Goal: Information Seeking & Learning: Learn about a topic

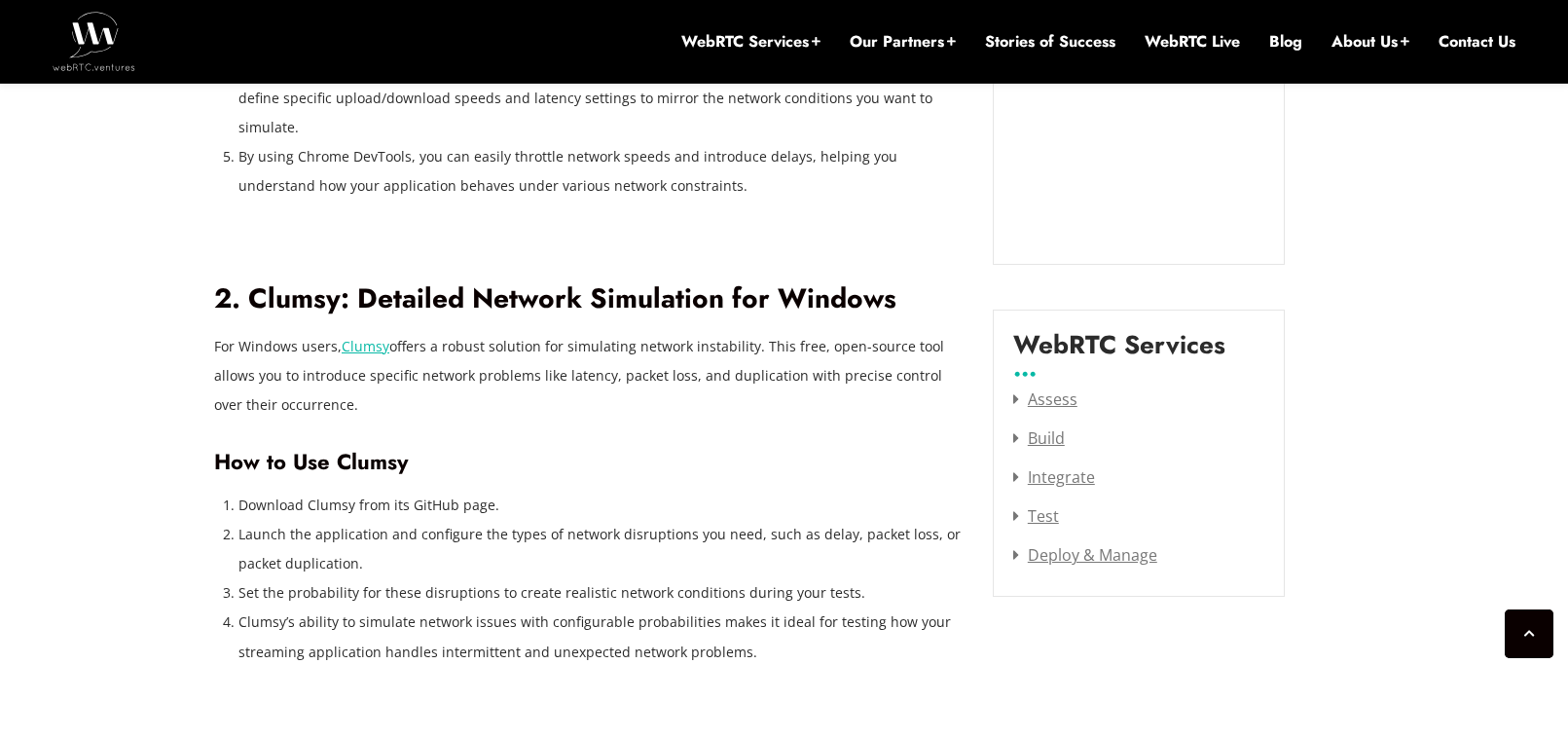
scroll to position [2317, 0]
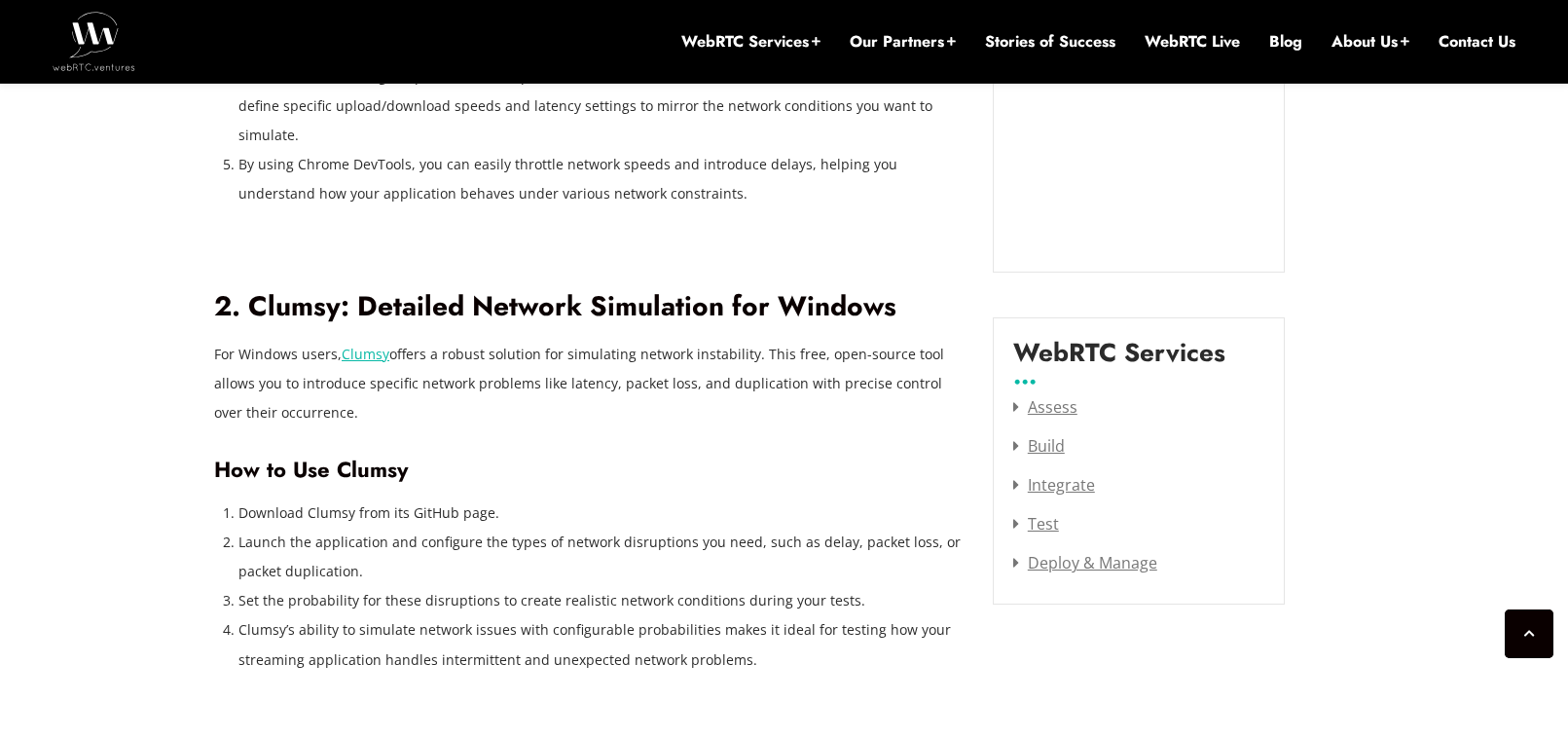
drag, startPoint x: 231, startPoint y: 325, endPoint x: 476, endPoint y: 380, distance: 251.1
click at [476, 380] on p "For Windows users, Clumsy offers a robust solution for simulating network insta…" at bounding box center [589, 383] width 749 height 87
drag, startPoint x: 476, startPoint y: 380, endPoint x: 280, endPoint y: 338, distance: 200.4
click at [280, 340] on p "For Windows users, Clumsy offers a robust solution for simulating network insta…" at bounding box center [589, 383] width 749 height 87
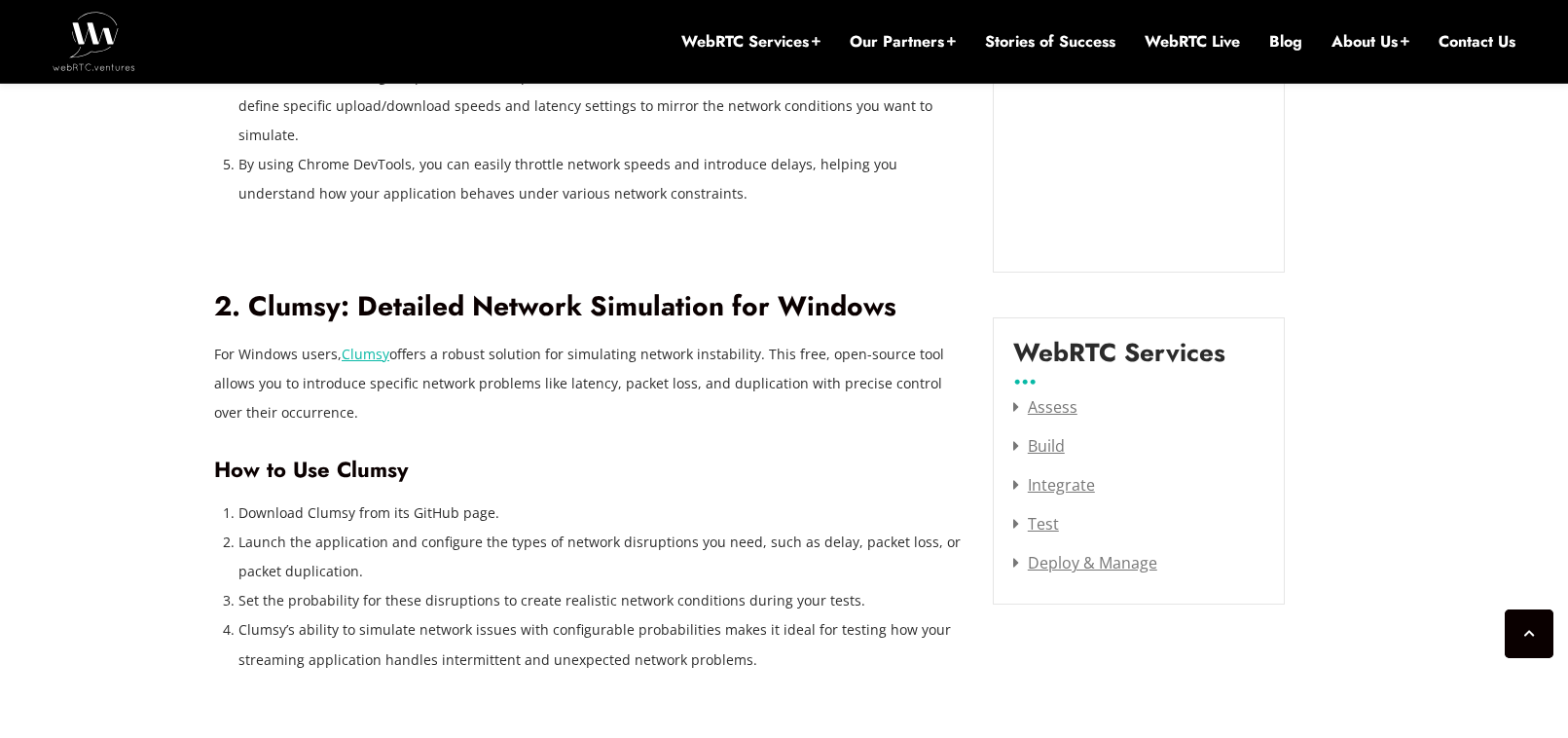
click at [280, 340] on p "For Windows users, Clumsy offers a robust solution for simulating network insta…" at bounding box center [589, 383] width 749 height 87
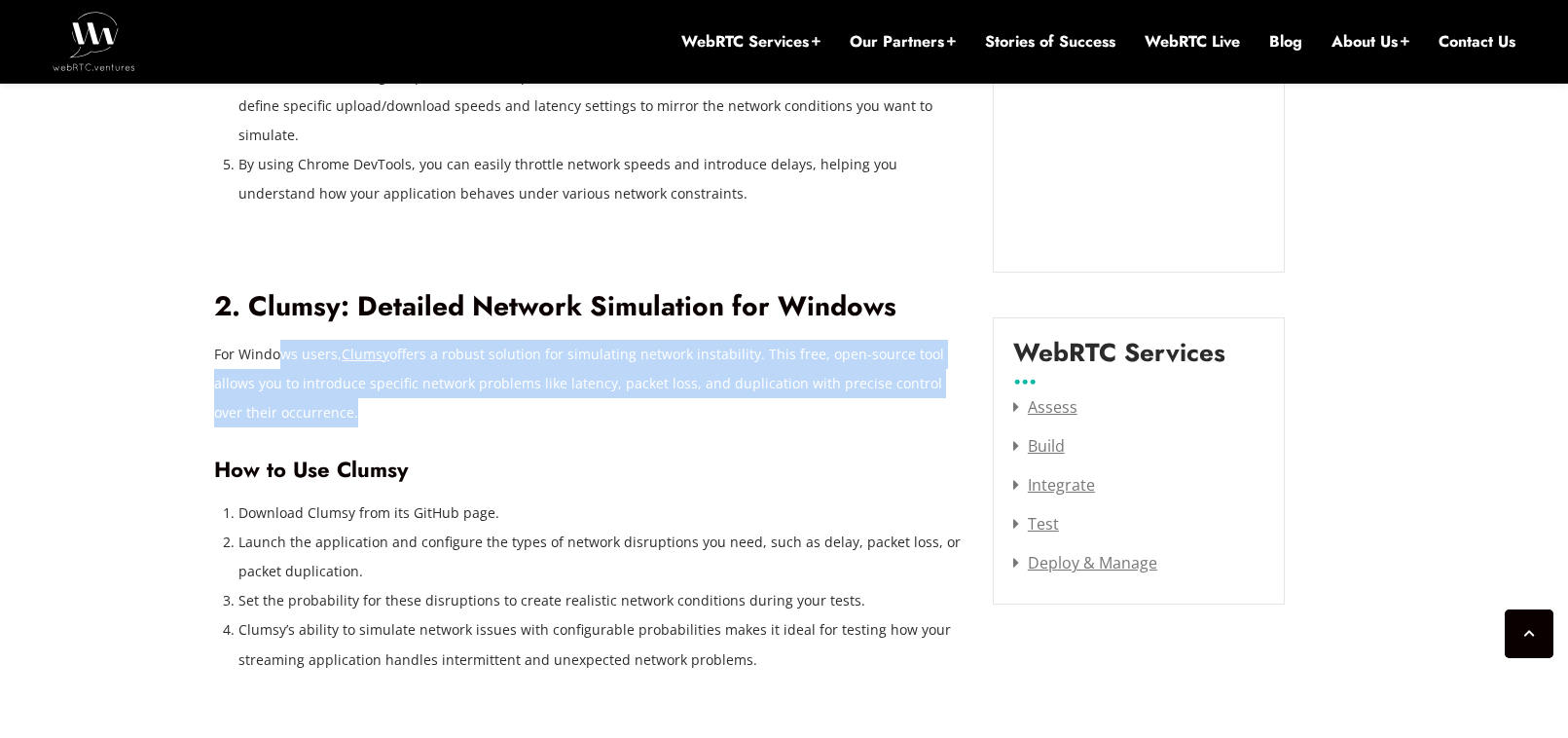
drag, startPoint x: 280, startPoint y: 338, endPoint x: 316, endPoint y: 382, distance: 56.9
click at [316, 382] on p "For Windows users, Clumsy offers a robust solution for simulating network insta…" at bounding box center [589, 383] width 749 height 87
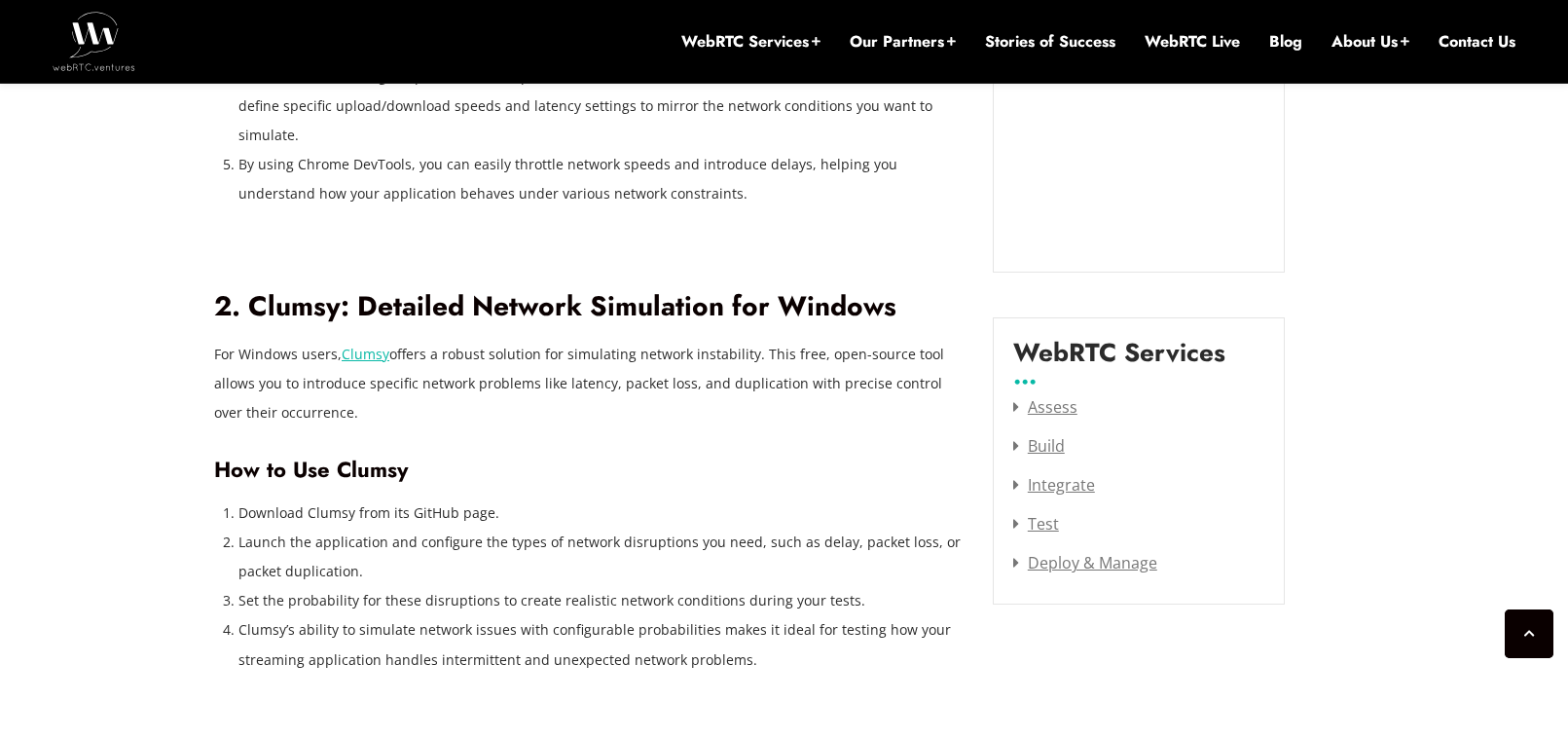
drag, startPoint x: 388, startPoint y: 371, endPoint x: 272, endPoint y: 357, distance: 116.8
click at [272, 357] on p "For Windows users, Clumsy offers a robust solution for simulating network insta…" at bounding box center [589, 383] width 749 height 87
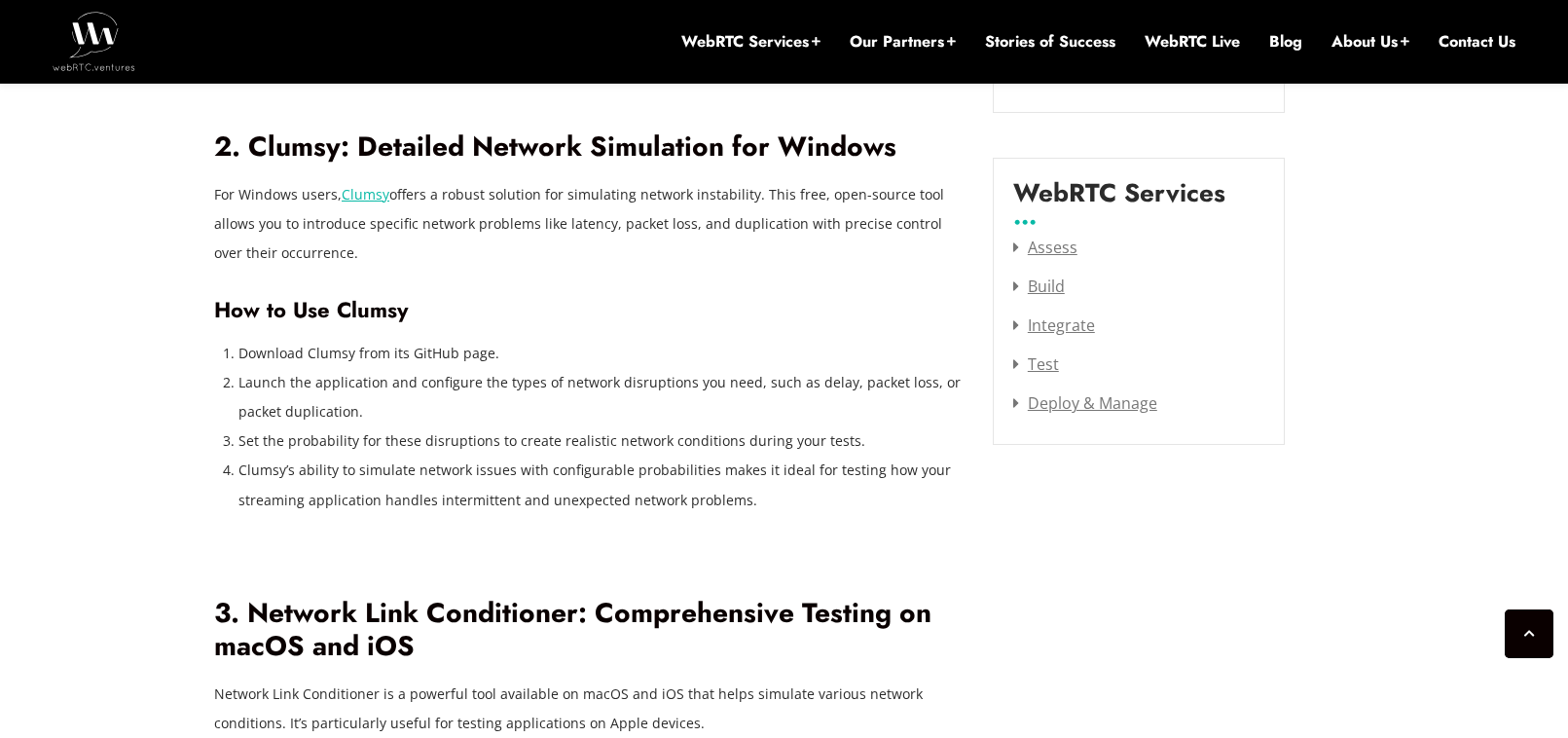
scroll to position [2512, 0]
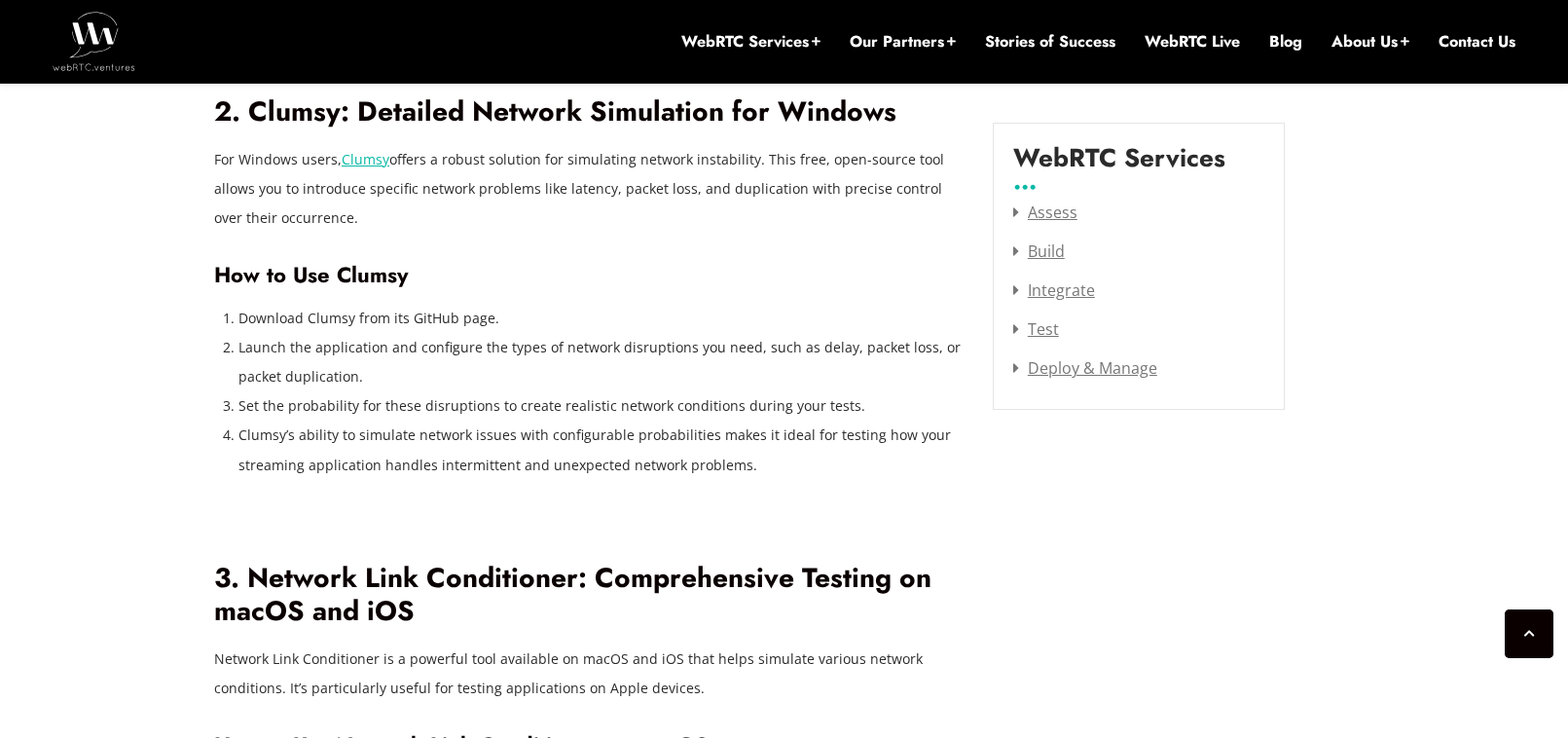
click at [347, 391] on li "Set the probability for these disruptions to create realistic network condition…" at bounding box center [601, 405] width 725 height 29
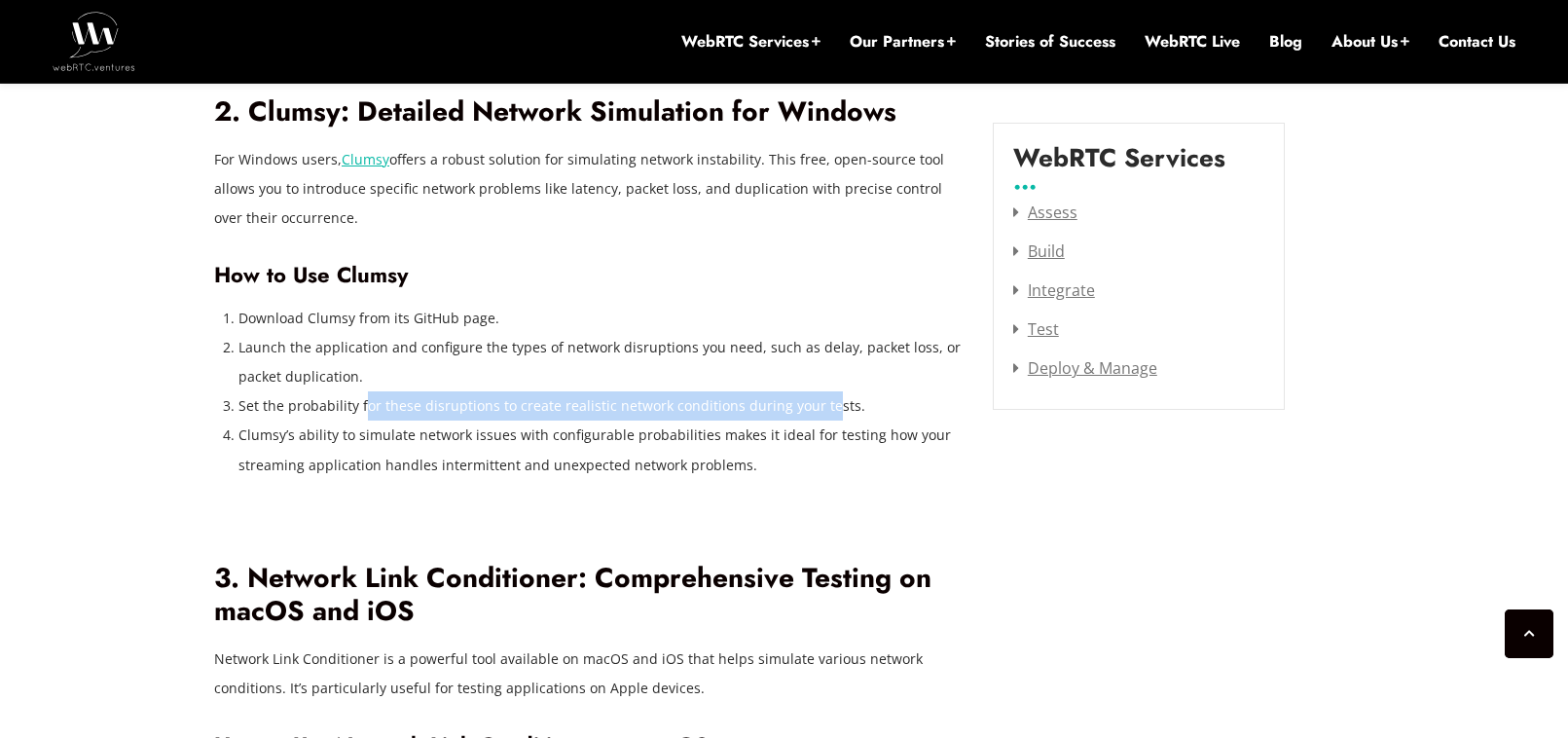
drag, startPoint x: 367, startPoint y: 376, endPoint x: 822, endPoint y: 377, distance: 455.0
click at [822, 391] on li "Set the probability for these disruptions to create realistic network condition…" at bounding box center [601, 405] width 725 height 29
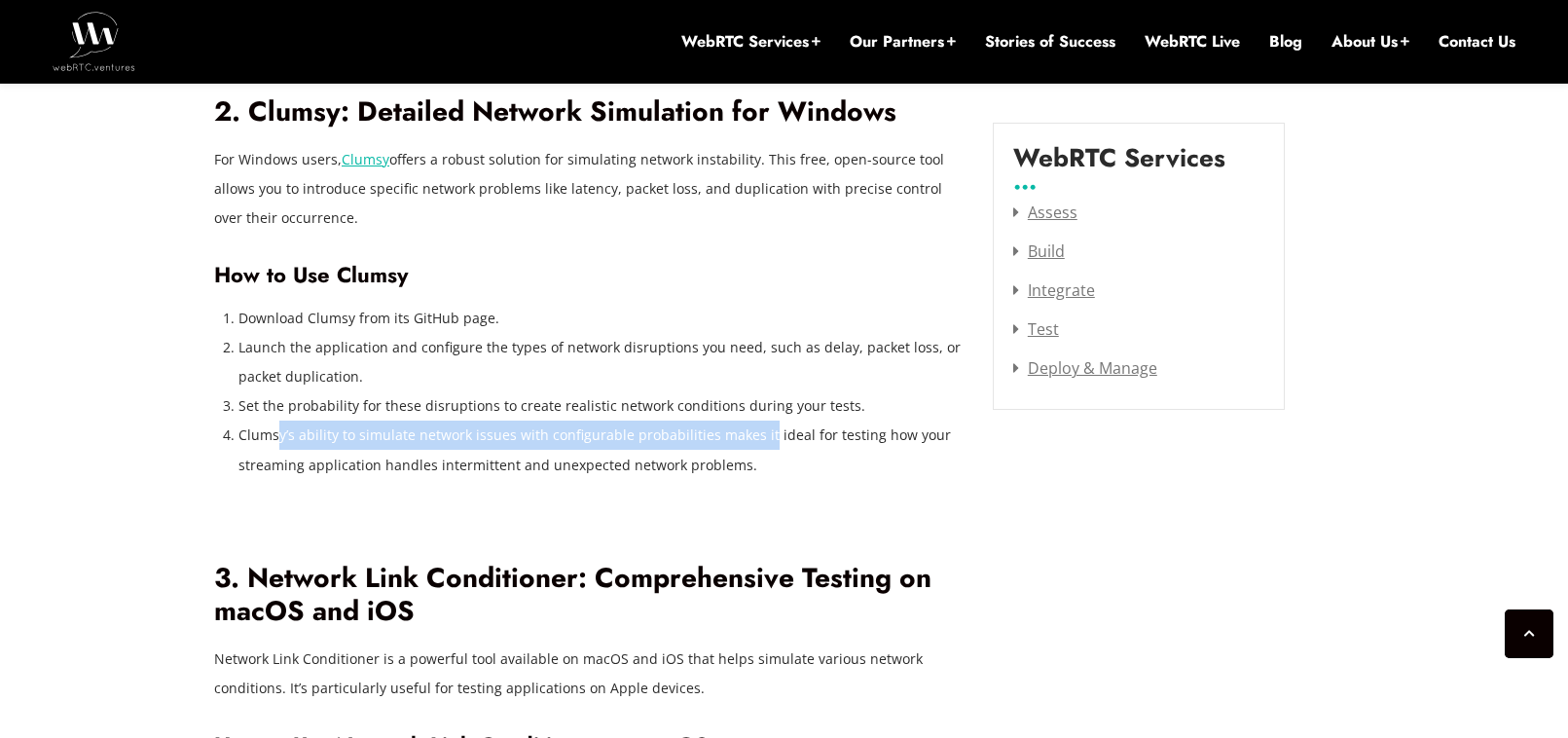
drag, startPoint x: 715, startPoint y: 405, endPoint x: 278, endPoint y: 416, distance: 437.1
click at [278, 420] on li "Clumsy’s ability to simulate network issues with configurable probabilities mak…" at bounding box center [601, 449] width 725 height 59
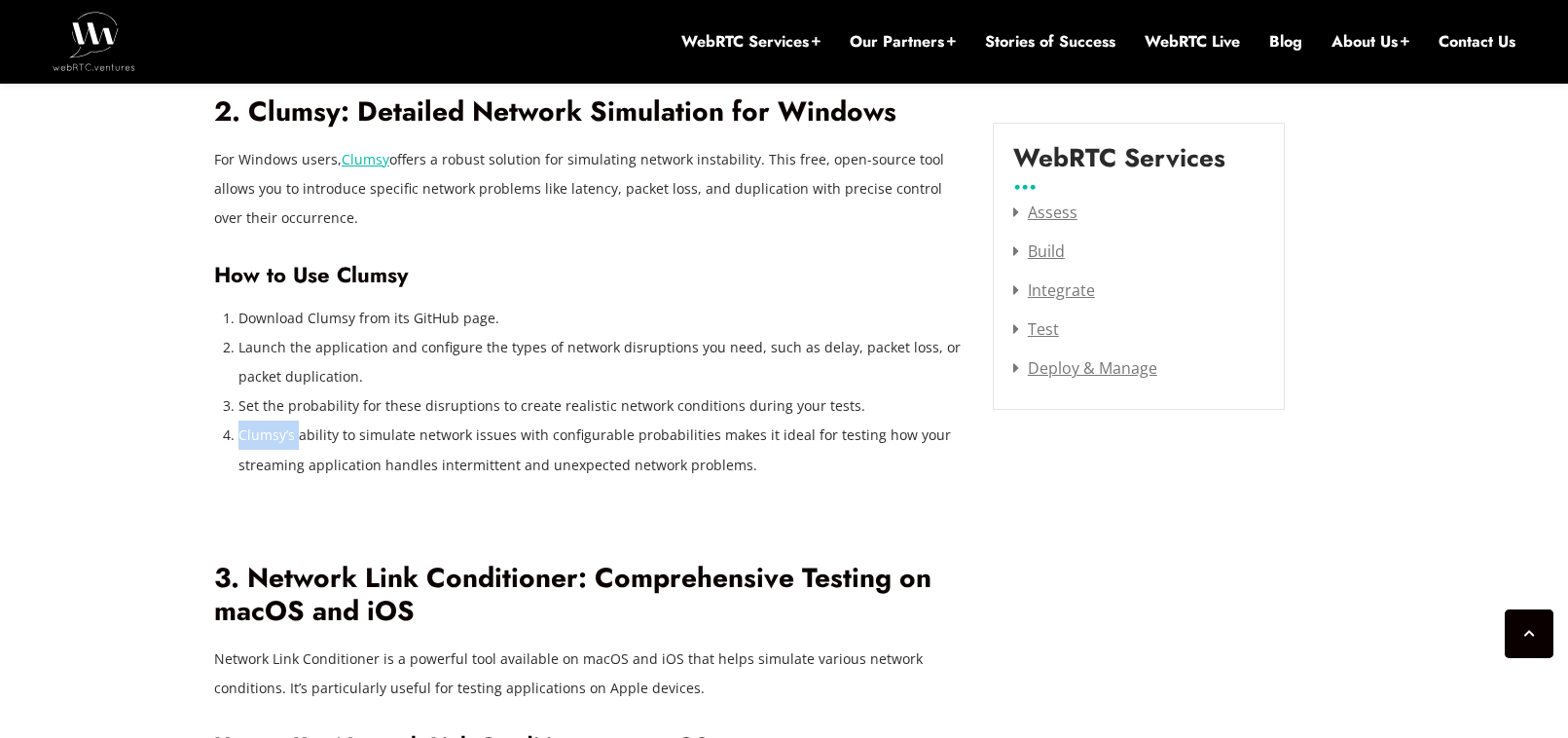
click at [278, 420] on li "Clumsy’s ability to simulate network issues with configurable probabilities mak…" at bounding box center [601, 449] width 725 height 59
click at [318, 420] on li "Clumsy’s ability to simulate network issues with configurable probabilities mak…" at bounding box center [601, 449] width 725 height 59
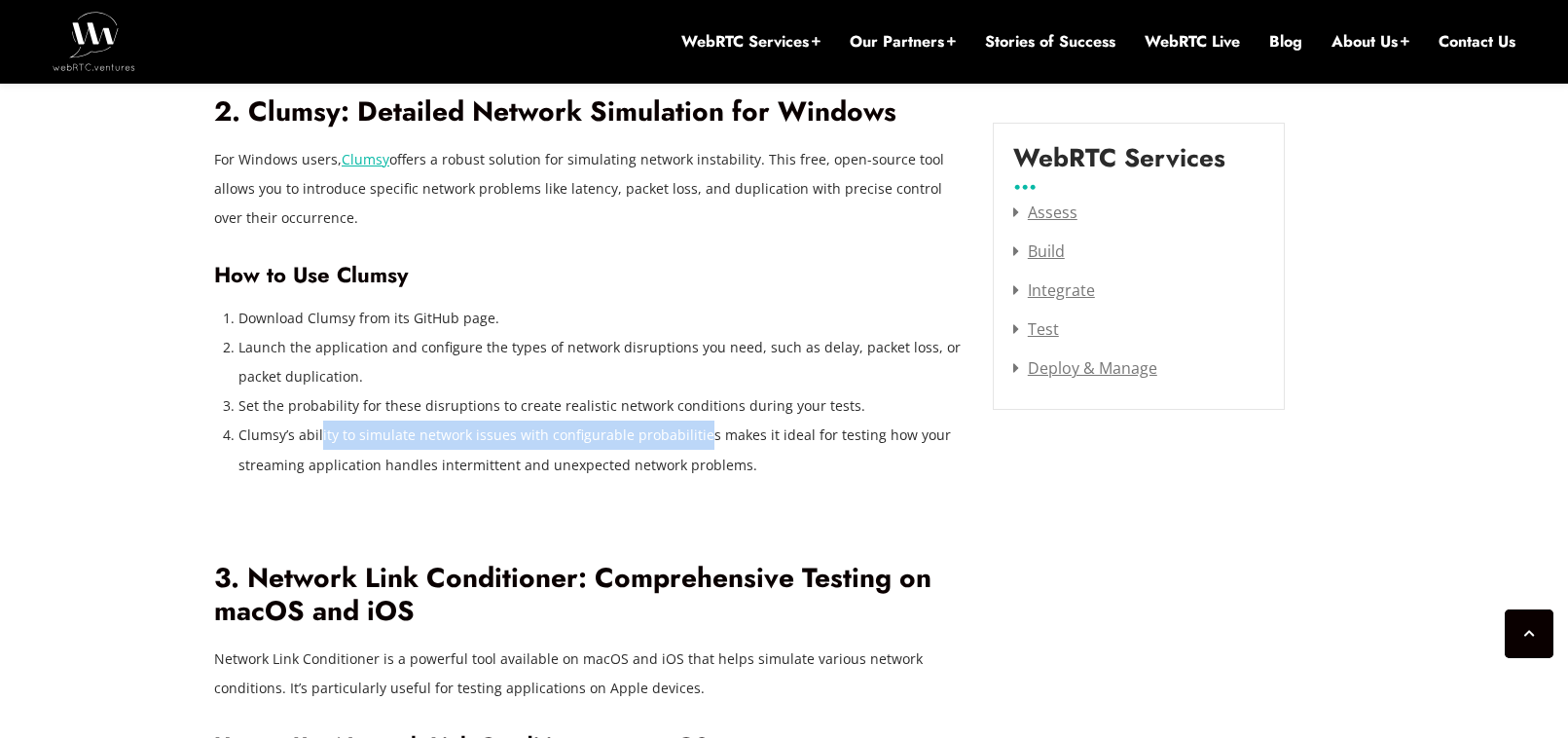
drag, startPoint x: 318, startPoint y: 406, endPoint x: 696, endPoint y: 405, distance: 378.0
click at [696, 420] on li "Clumsy’s ability to simulate network issues with configurable probabilities mak…" at bounding box center [601, 449] width 725 height 59
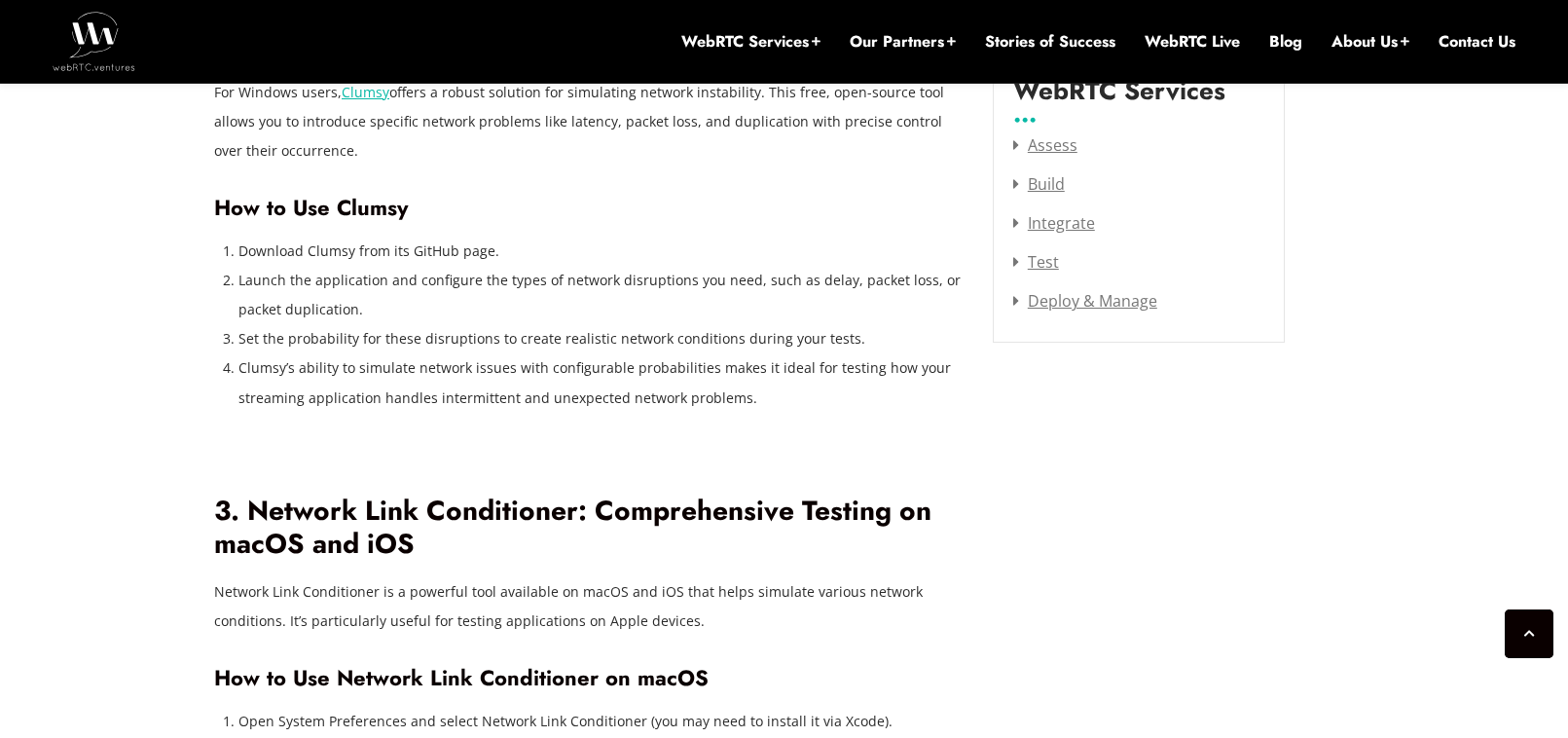
scroll to position [2317, 0]
